Goal: Download file/media

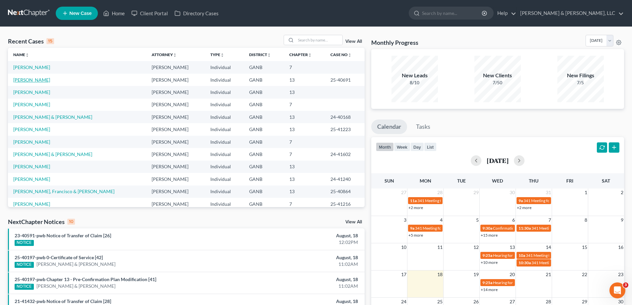
click at [29, 80] on link "[PERSON_NAME]" at bounding box center [31, 80] width 37 height 6
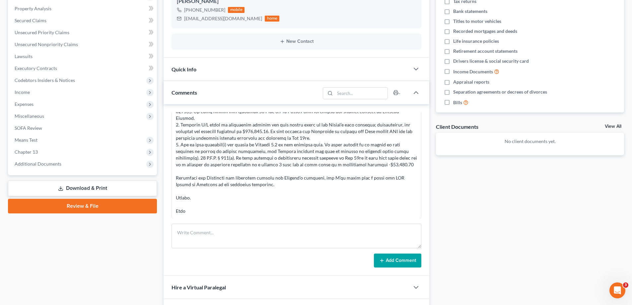
scroll to position [125, 0]
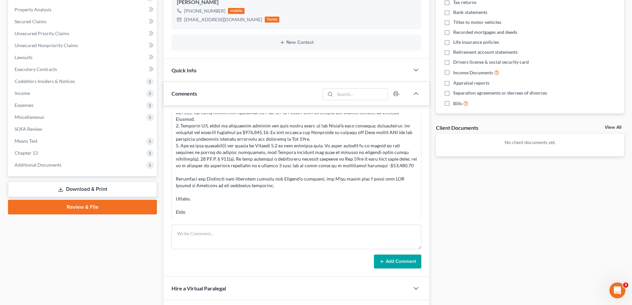
click at [77, 184] on link "Download & Print" at bounding box center [82, 189] width 149 height 16
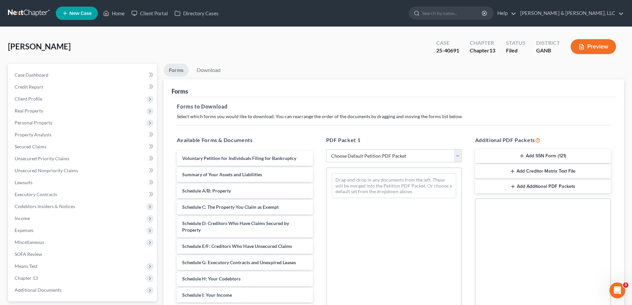
drag, startPoint x: 457, startPoint y: 154, endPoint x: 453, endPoint y: 157, distance: 4.8
click at [457, 154] on select "Choose Default Petition PDF Packet Complete Bankruptcy Petition (all forms and …" at bounding box center [394, 155] width 136 height 13
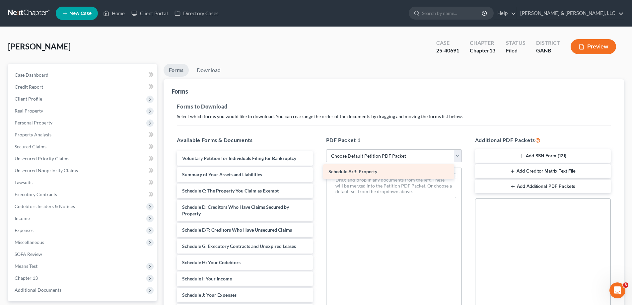
drag, startPoint x: 202, startPoint y: 191, endPoint x: 348, endPoint y: 172, distance: 147.6
click at [318, 172] on div "Schedule A/B: Property Voluntary Petition for Individuals Filing for Bankruptcy…" at bounding box center [245, 290] width 146 height 278
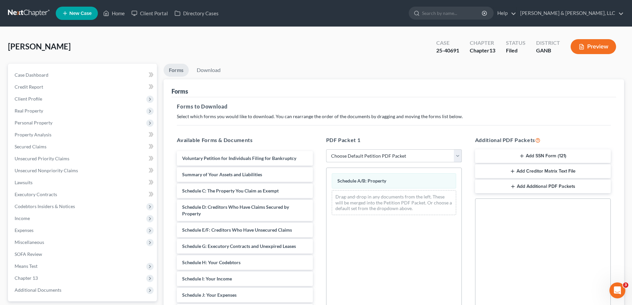
click at [456, 154] on select "Choose Default Petition PDF Packet Complete Bankruptcy Petition (all forms and …" at bounding box center [394, 155] width 136 height 13
select select "2"
click at [326, 149] on select "Choose Default Petition PDF Packet Complete Bankruptcy Petition (all forms and …" at bounding box center [394, 155] width 136 height 13
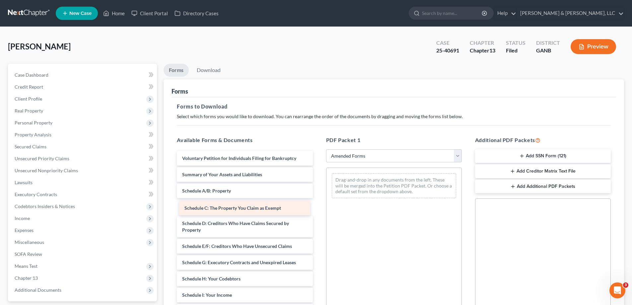
click at [200, 208] on div "Schedule C: The Property You Claim as Exempt Voluntary Petition for Individuals…" at bounding box center [245, 298] width 146 height 295
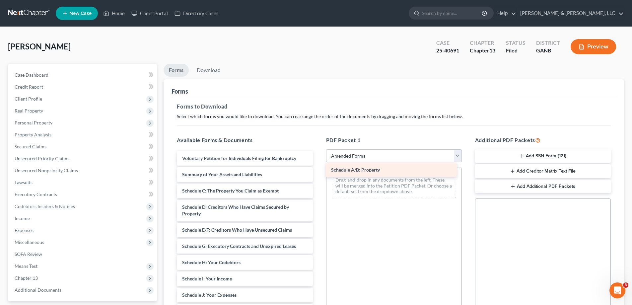
drag, startPoint x: 197, startPoint y: 191, endPoint x: 346, endPoint y: 170, distance: 150.4
click at [318, 170] on div "Schedule A/B: Property Voluntary Petition for Individuals Filing for Bankruptcy…" at bounding box center [245, 290] width 146 height 278
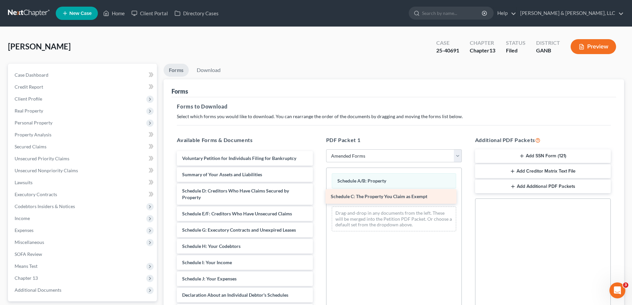
drag, startPoint x: 201, startPoint y: 191, endPoint x: 350, endPoint y: 197, distance: 149.4
click at [318, 197] on div "Schedule C: The Property You Claim as Exempt Voluntary Petition for Individuals…" at bounding box center [245, 282] width 146 height 262
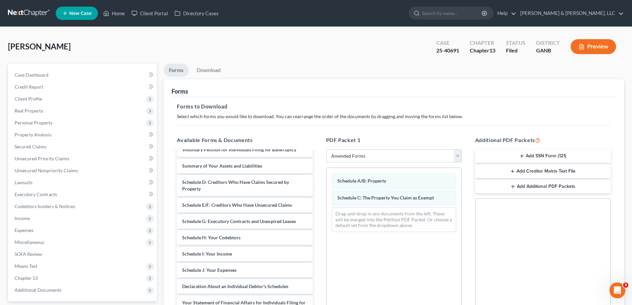
scroll to position [8, 0]
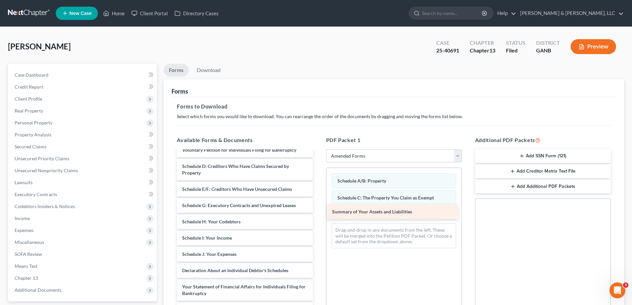
drag, startPoint x: 214, startPoint y: 165, endPoint x: 364, endPoint y: 211, distance: 156.7
click at [318, 211] on div "Summary of Your Assets and Liabilities Voluntary Petition for Individuals Filin…" at bounding box center [245, 266] width 146 height 246
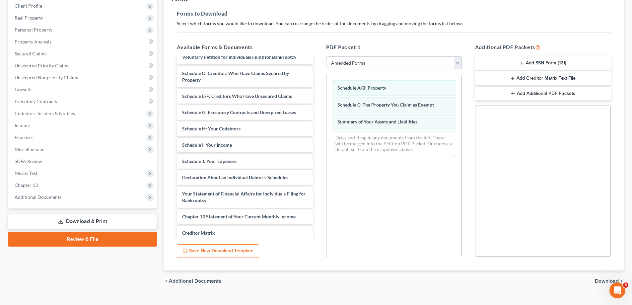
scroll to position [105, 0]
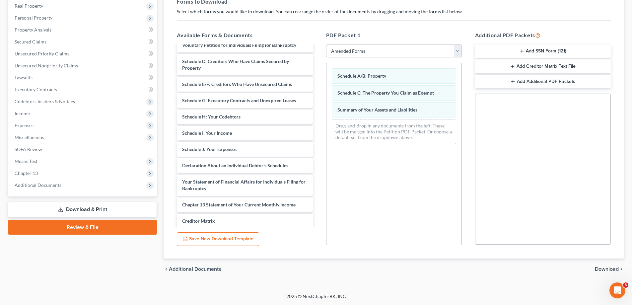
click at [605, 269] on span "Download" at bounding box center [607, 268] width 24 height 5
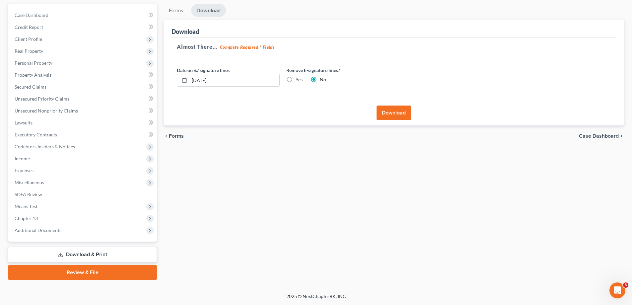
scroll to position [60, 0]
click at [396, 112] on button "Download" at bounding box center [394, 113] width 35 height 15
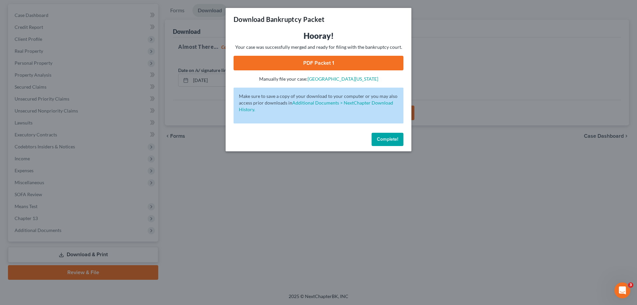
click at [328, 61] on link "PDF Packet 1" at bounding box center [319, 63] width 170 height 15
click at [387, 140] on span "Complete!" at bounding box center [387, 139] width 21 height 6
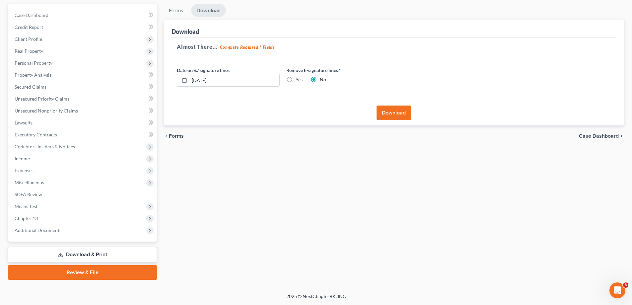
drag, startPoint x: 281, startPoint y: 197, endPoint x: 287, endPoint y: 174, distance: 24.6
click at [280, 196] on div "Forms Download Forms Forms to Download Select which forms you would like to dow…" at bounding box center [393, 142] width 467 height 276
